Goal: Transaction & Acquisition: Purchase product/service

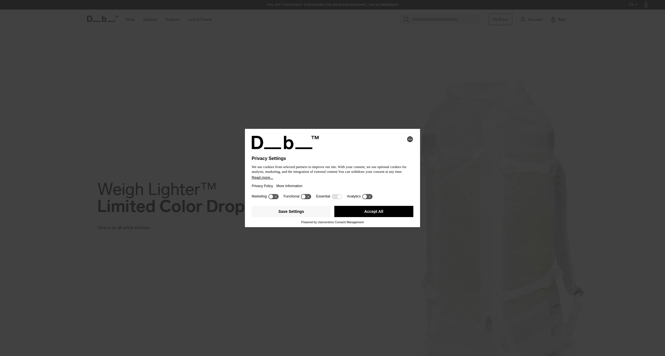
click at [383, 212] on button "Accept All" at bounding box center [373, 211] width 79 height 11
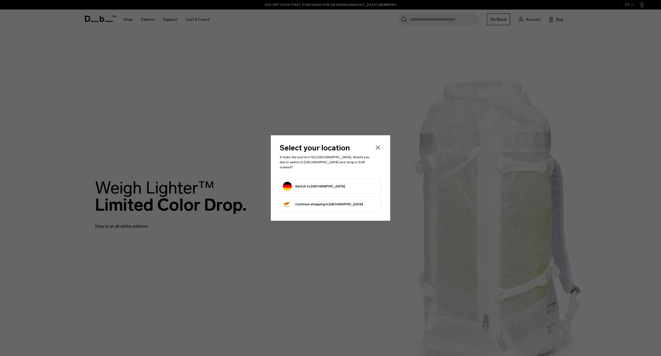
click at [310, 183] on button "Switch to Germany" at bounding box center [314, 186] width 62 height 9
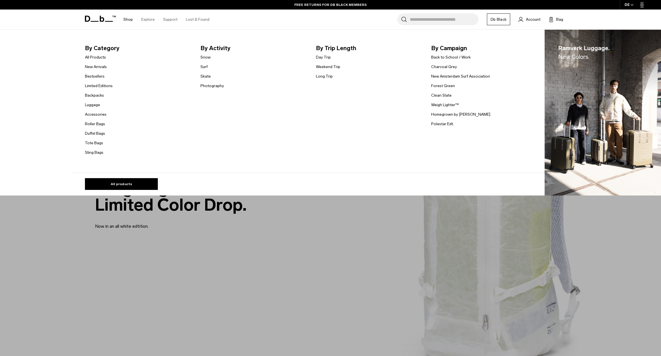
click at [128, 19] on link "Shop" at bounding box center [128, 20] width 10 height 20
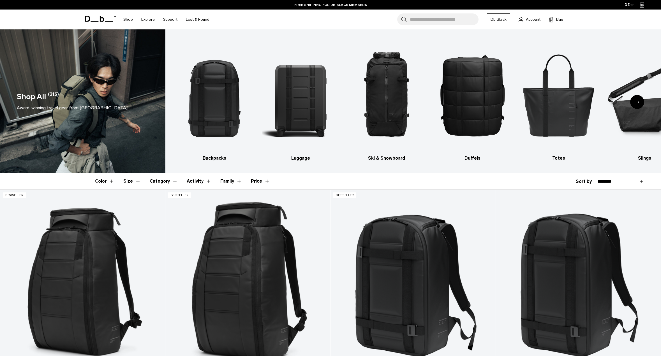
click at [639, 101] on div "Next slide" at bounding box center [637, 102] width 14 height 14
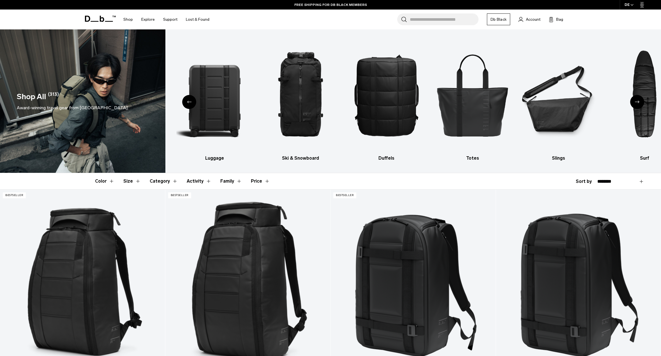
click at [638, 101] on icon "Next slide" at bounding box center [637, 102] width 4 height 3
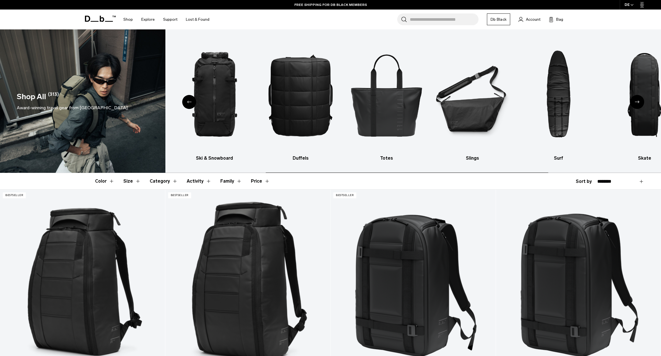
click at [638, 101] on icon "Next slide" at bounding box center [637, 102] width 4 height 3
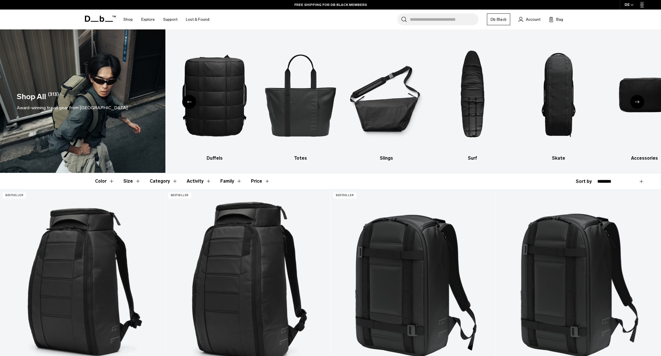
click at [638, 101] on icon "Next slide" at bounding box center [637, 102] width 4 height 3
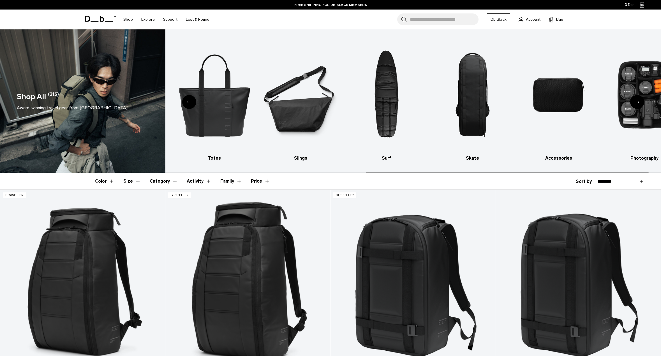
click at [638, 101] on icon "Next slide" at bounding box center [637, 102] width 4 height 3
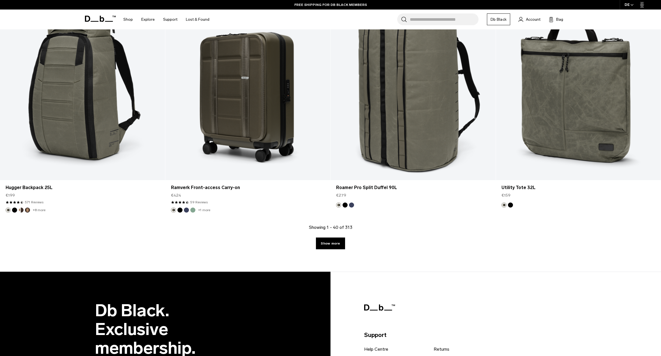
scroll to position [2607, 0]
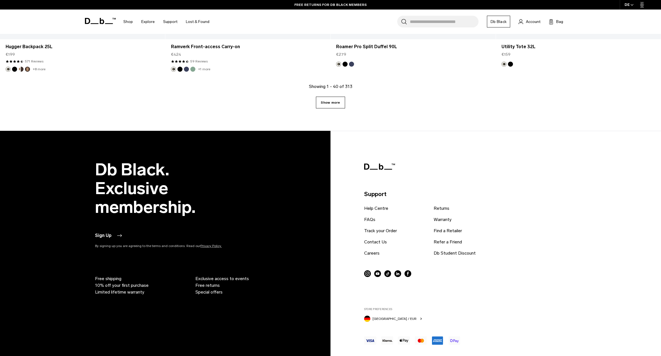
click at [336, 101] on link "Show more" at bounding box center [330, 103] width 29 height 12
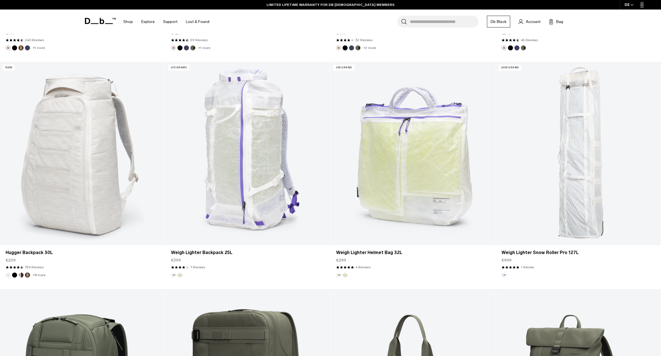
scroll to position [3084, 0]
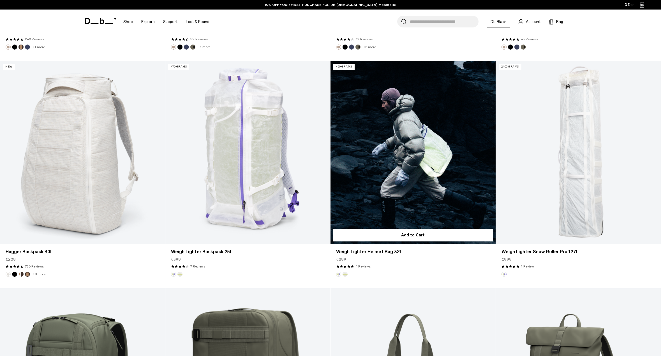
click at [432, 194] on link "Weigh Lighter Helmet Bag 32L" at bounding box center [413, 152] width 165 height 183
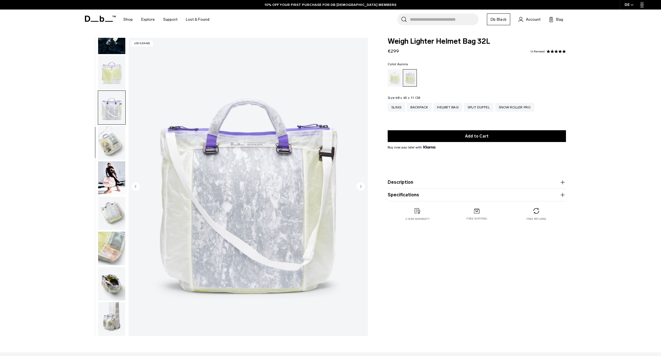
click at [110, 127] on img "button" at bounding box center [111, 143] width 27 height 34
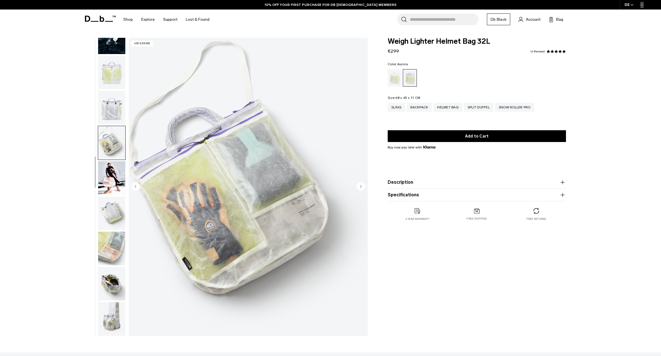
click at [110, 169] on img "button" at bounding box center [111, 178] width 27 height 34
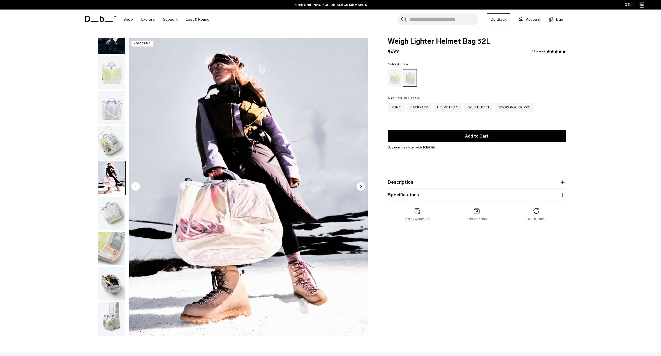
click at [115, 237] on img "button" at bounding box center [111, 249] width 27 height 34
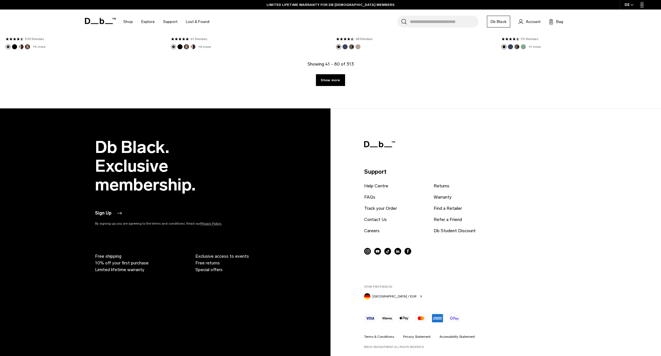
scroll to position [2439, 0]
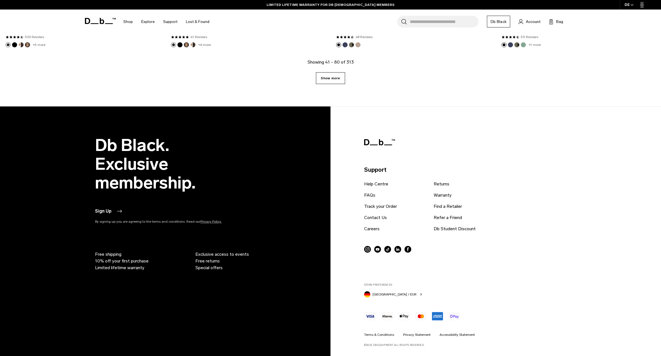
click at [327, 79] on link "Show more" at bounding box center [330, 78] width 29 height 12
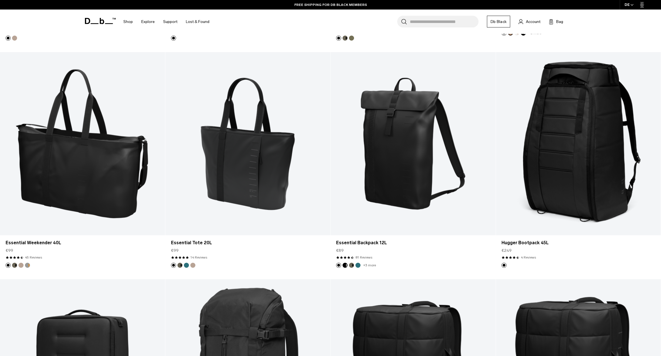
scroll to position [3812, 0]
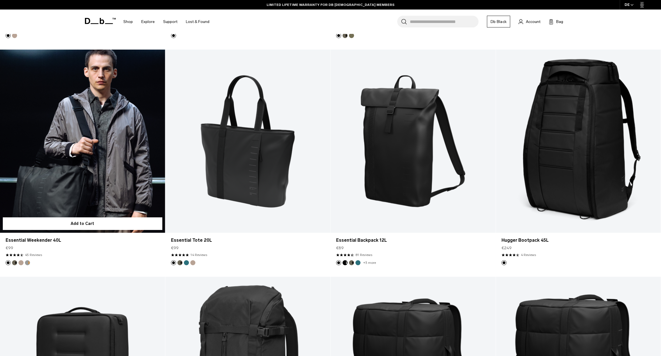
click at [96, 98] on link "Essential Weekender 40L" at bounding box center [82, 141] width 165 height 183
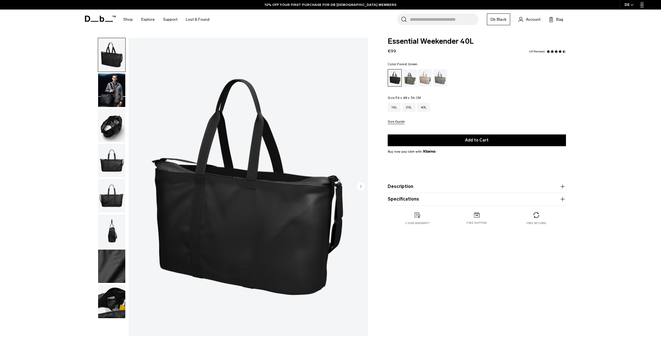
click at [415, 79] on div "Forest Green" at bounding box center [410, 77] width 14 height 17
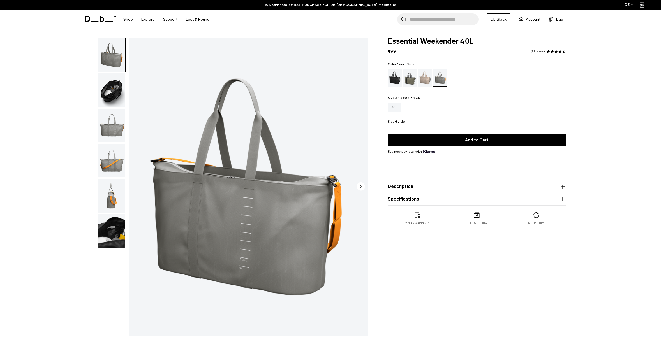
click at [114, 200] on img "button" at bounding box center [111, 196] width 27 height 34
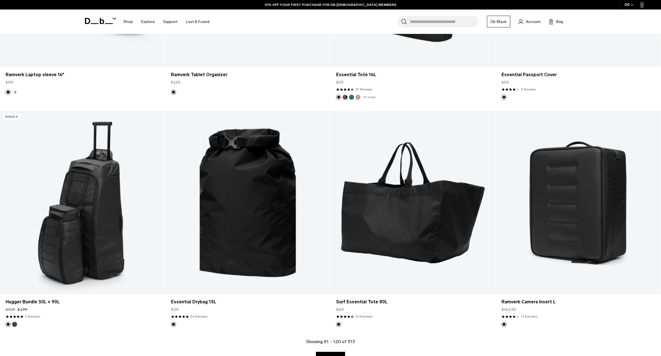
scroll to position [2439, 0]
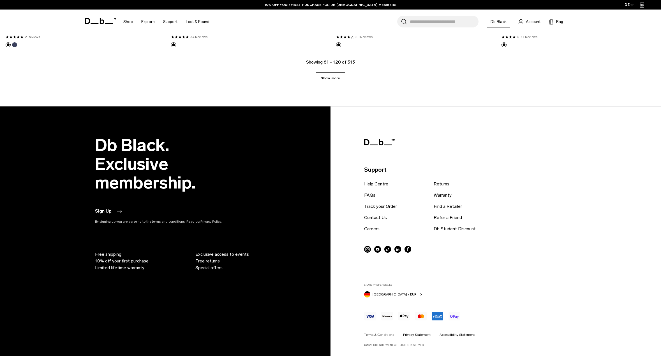
click at [333, 76] on link "Show more" at bounding box center [330, 78] width 29 height 12
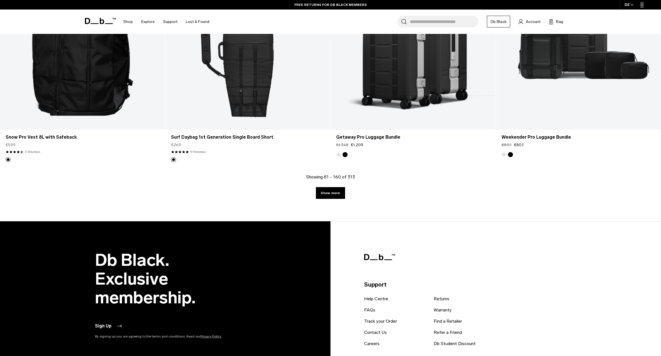
scroll to position [4598, 0]
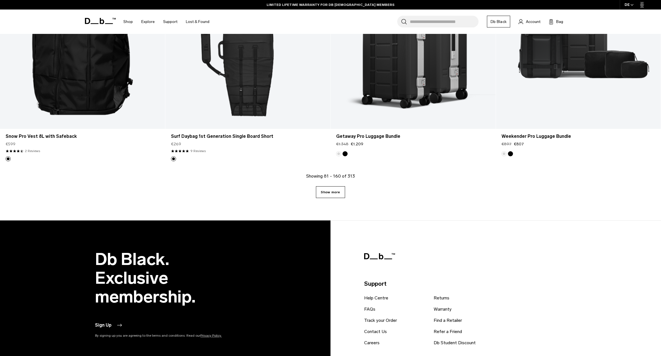
click at [331, 196] on link "Show more" at bounding box center [330, 192] width 29 height 12
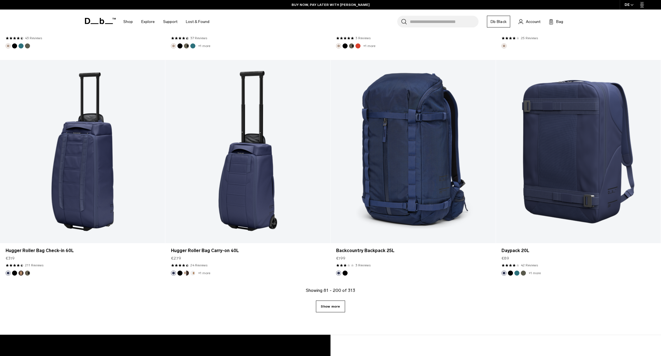
scroll to position [6981, 0]
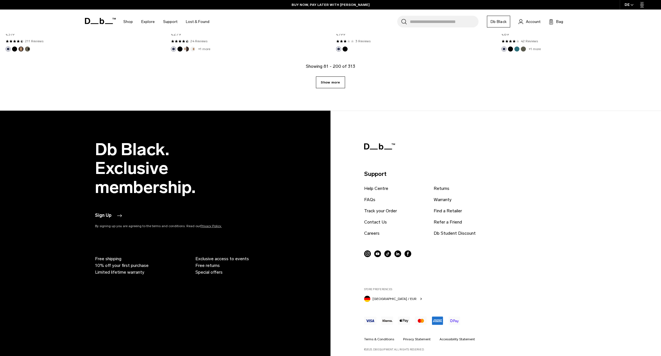
click at [340, 86] on link "Show more" at bounding box center [330, 83] width 29 height 12
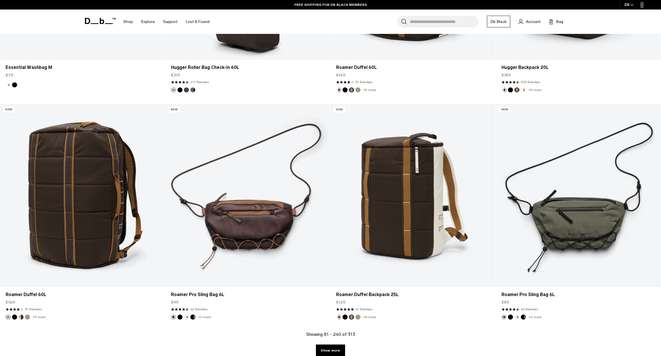
scroll to position [9196, 0]
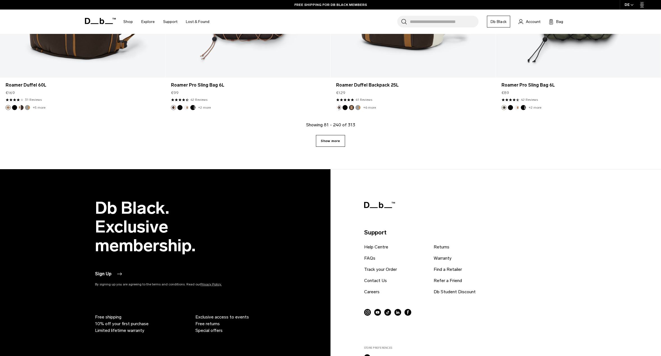
click at [329, 141] on link "Show more" at bounding box center [330, 141] width 29 height 12
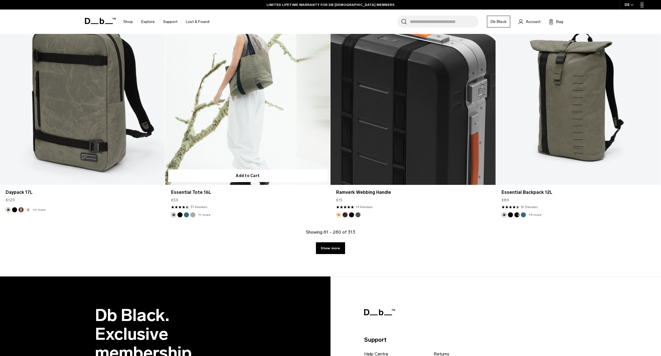
scroll to position [11361, 0]
